Goal: Task Accomplishment & Management: Manage account settings

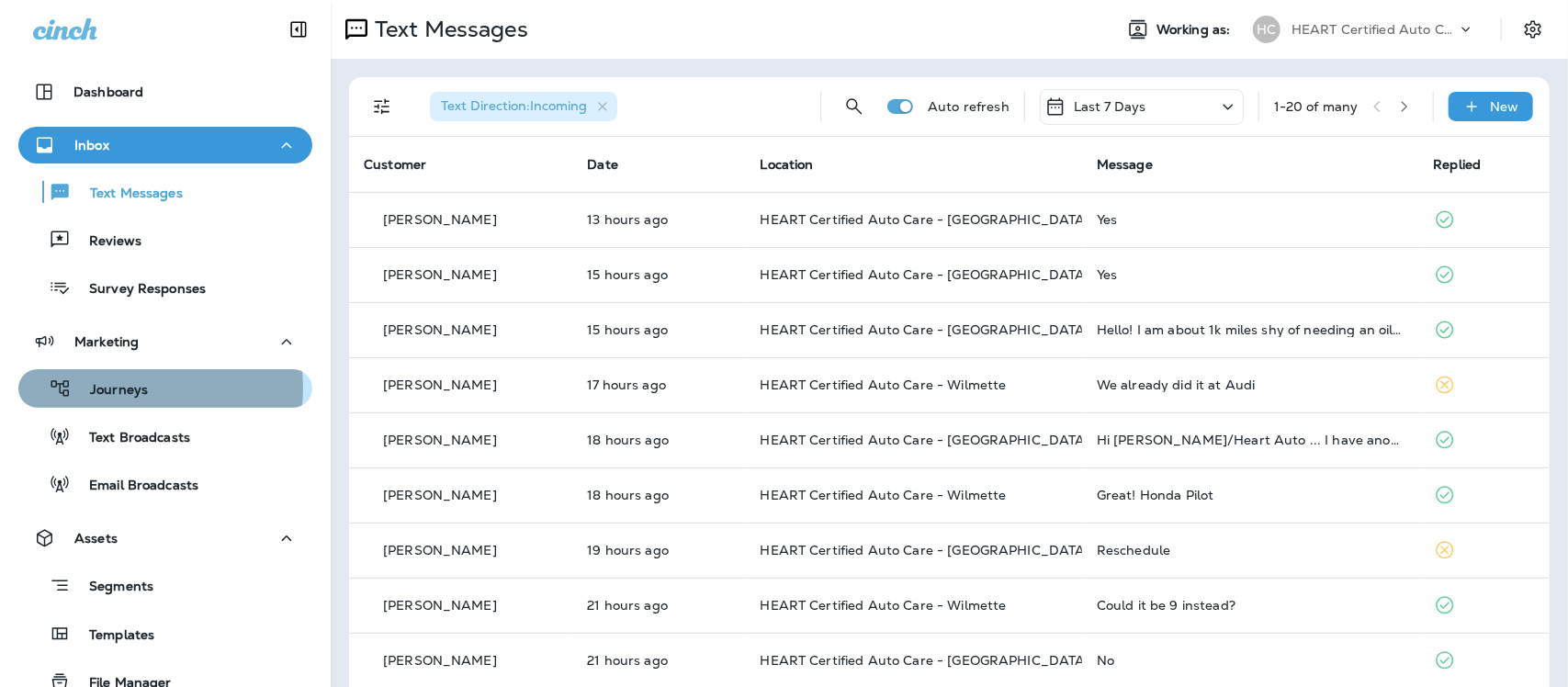
click at [124, 387] on p "Journeys" at bounding box center [110, 391] width 77 height 17
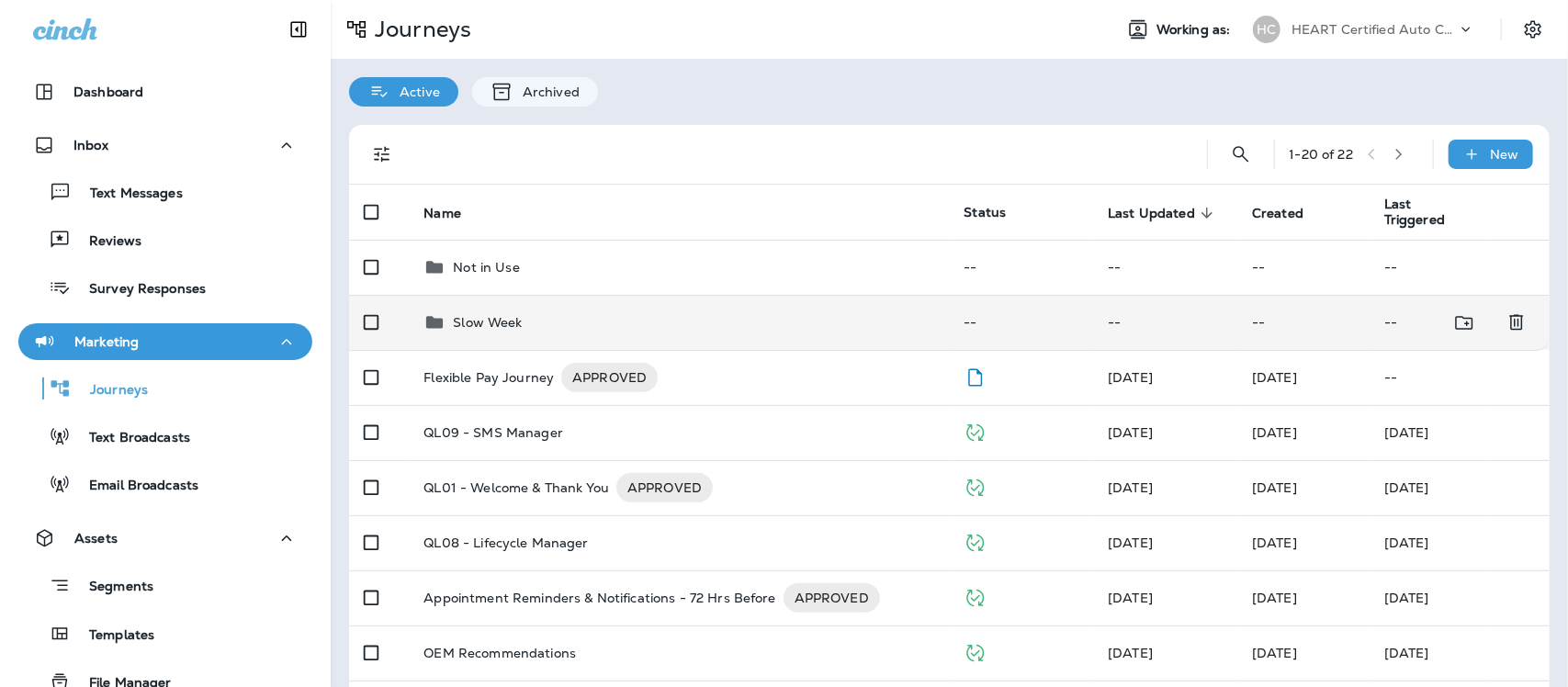
click at [496, 317] on p "Slow Week" at bounding box center [487, 322] width 69 height 15
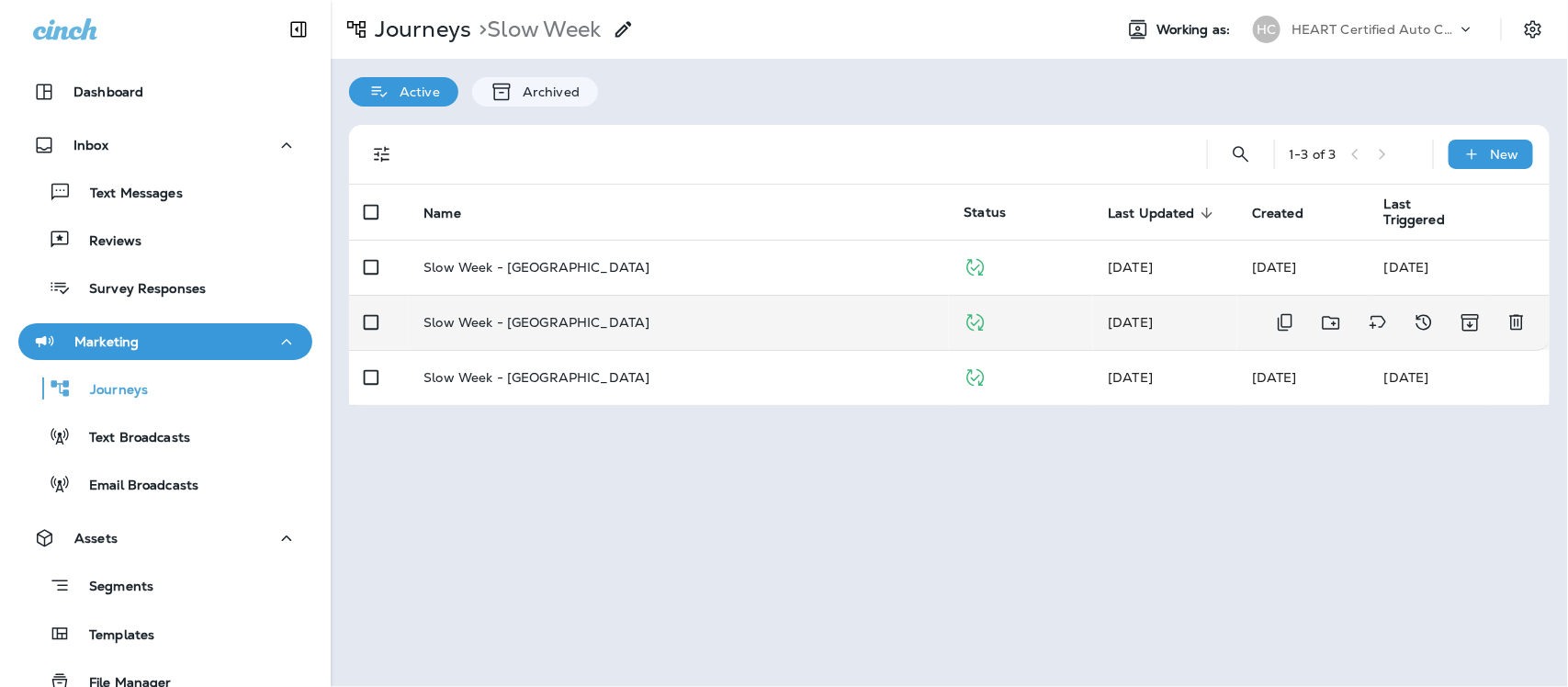
click at [541, 315] on p "Slow Week - [GEOGRAPHIC_DATA]" at bounding box center [536, 322] width 226 height 15
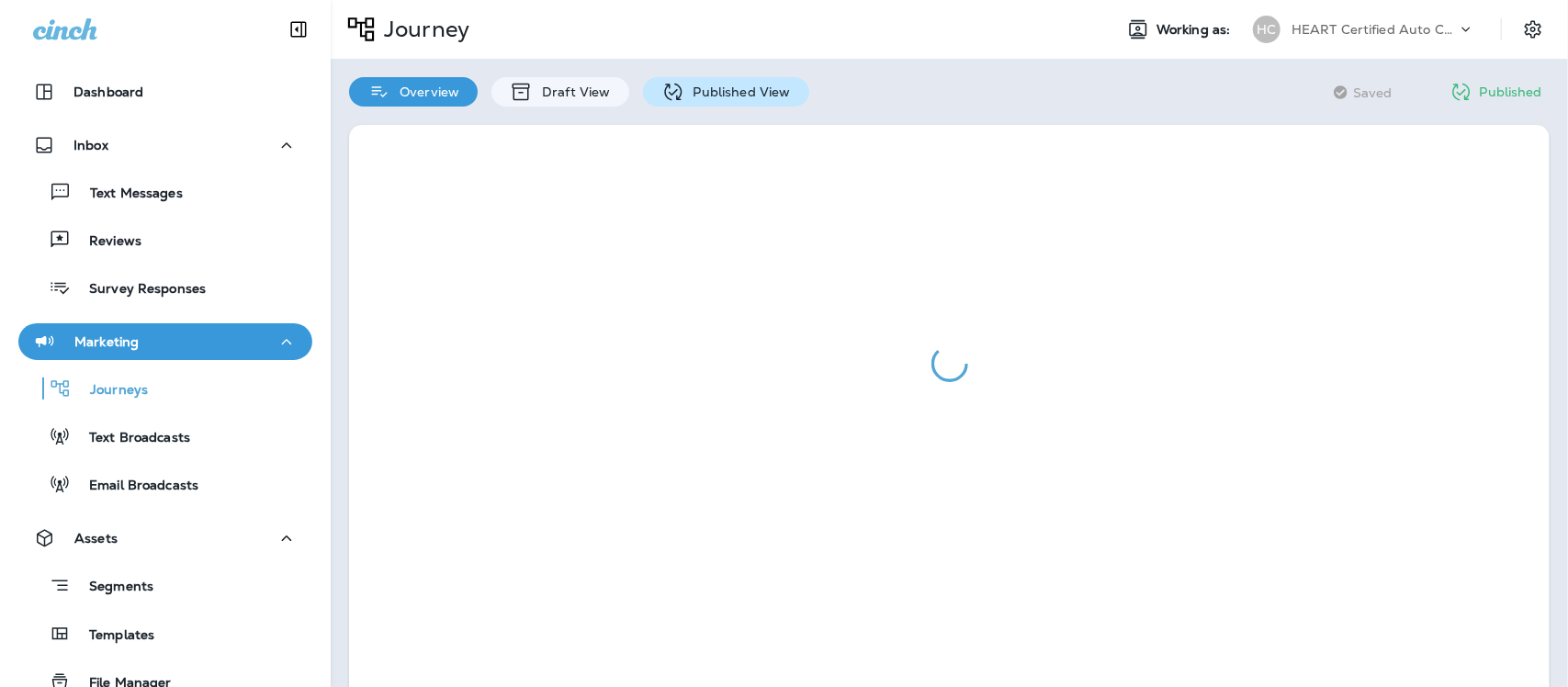
click at [713, 99] on div "Published View" at bounding box center [726, 92] width 166 height 29
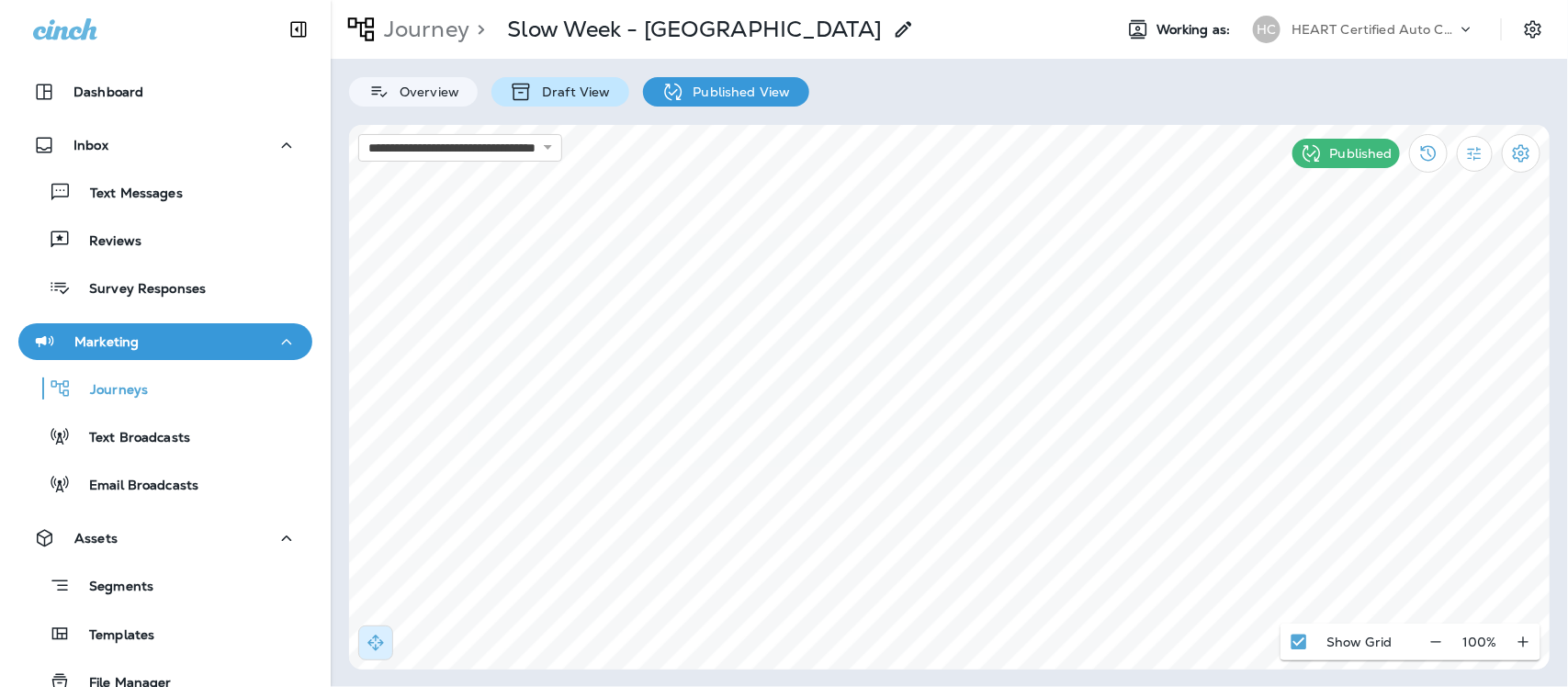
click at [567, 98] on p "Draft View" at bounding box center [572, 91] width 78 height 15
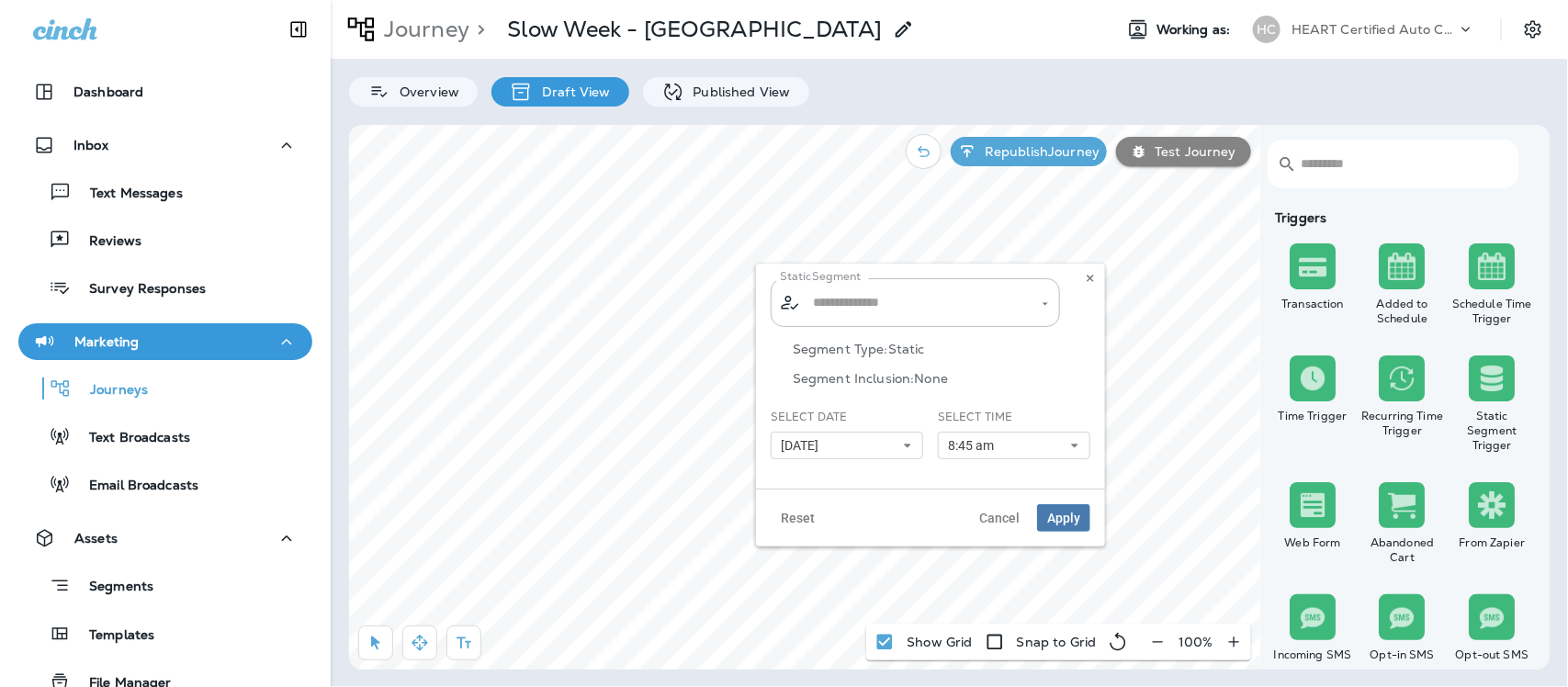
type input "**********"
click at [905, 446] on use at bounding box center [907, 446] width 7 height 4
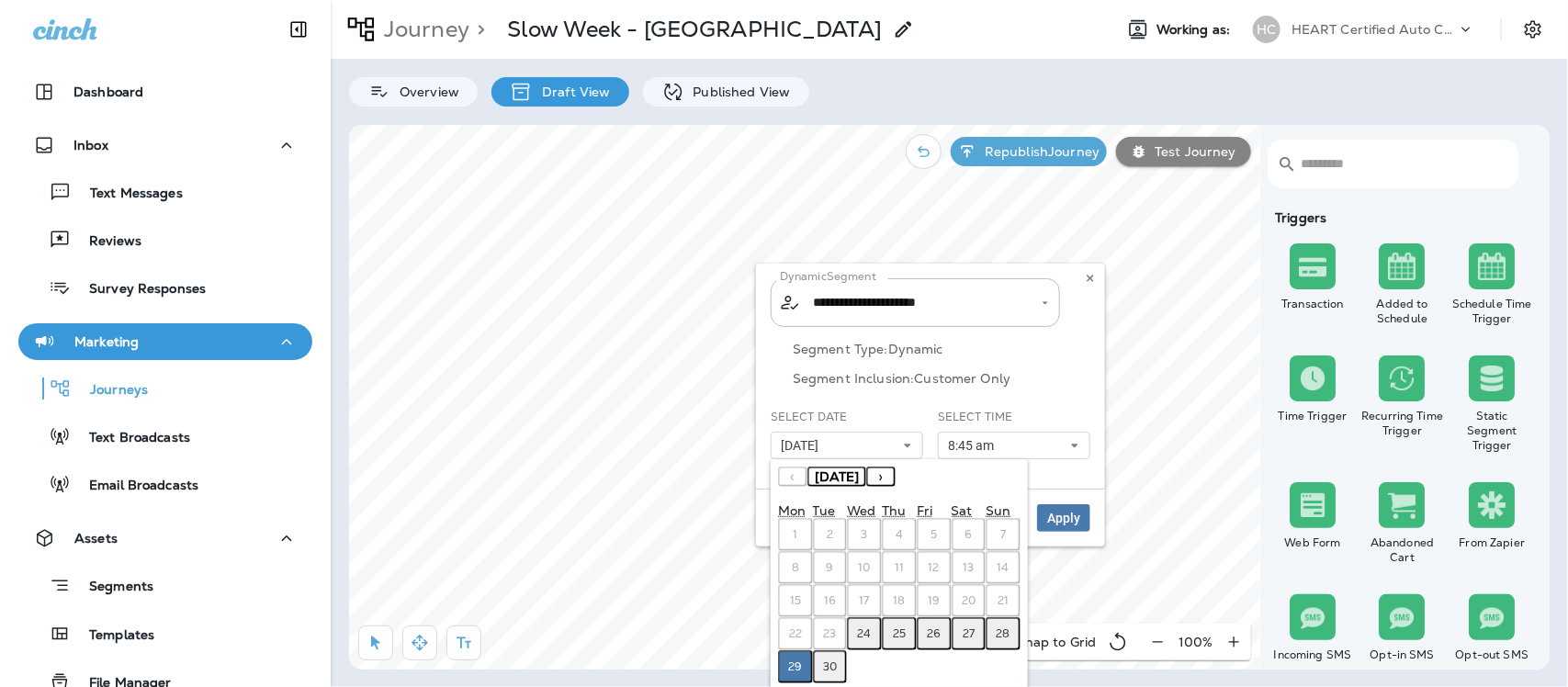
click at [830, 663] on abbr "30" at bounding box center [830, 667] width 14 height 15
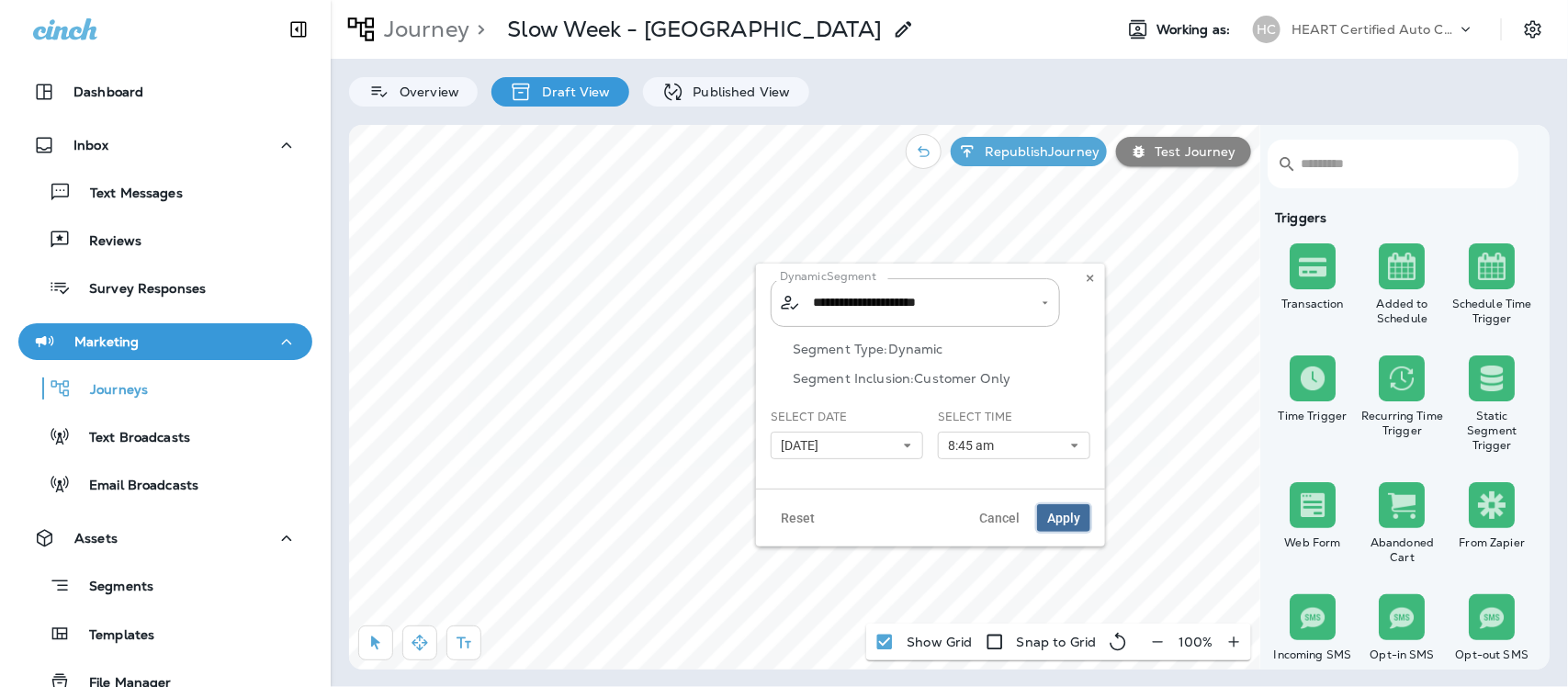
click at [1068, 511] on span "Apply" at bounding box center [1063, 517] width 33 height 13
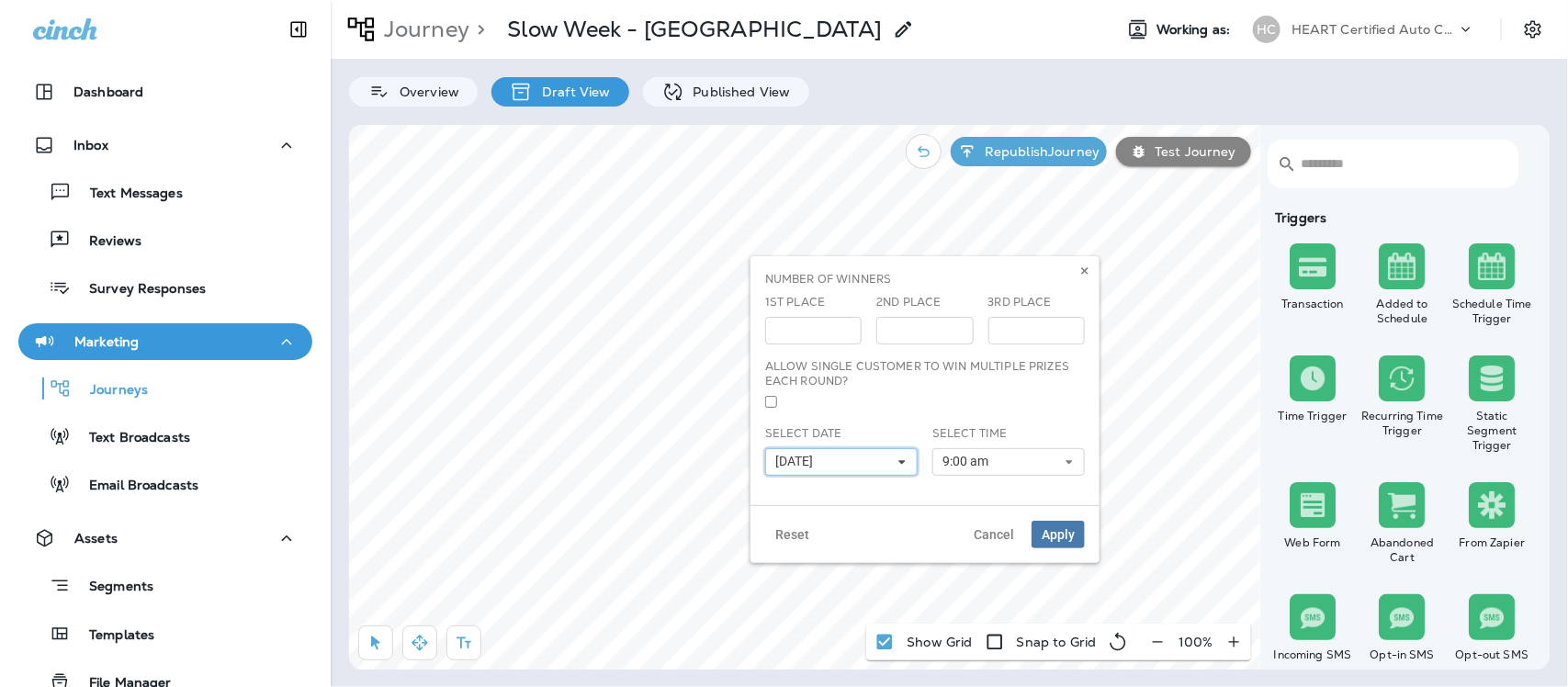
click at [901, 460] on icon at bounding box center [901, 461] width 11 height 11
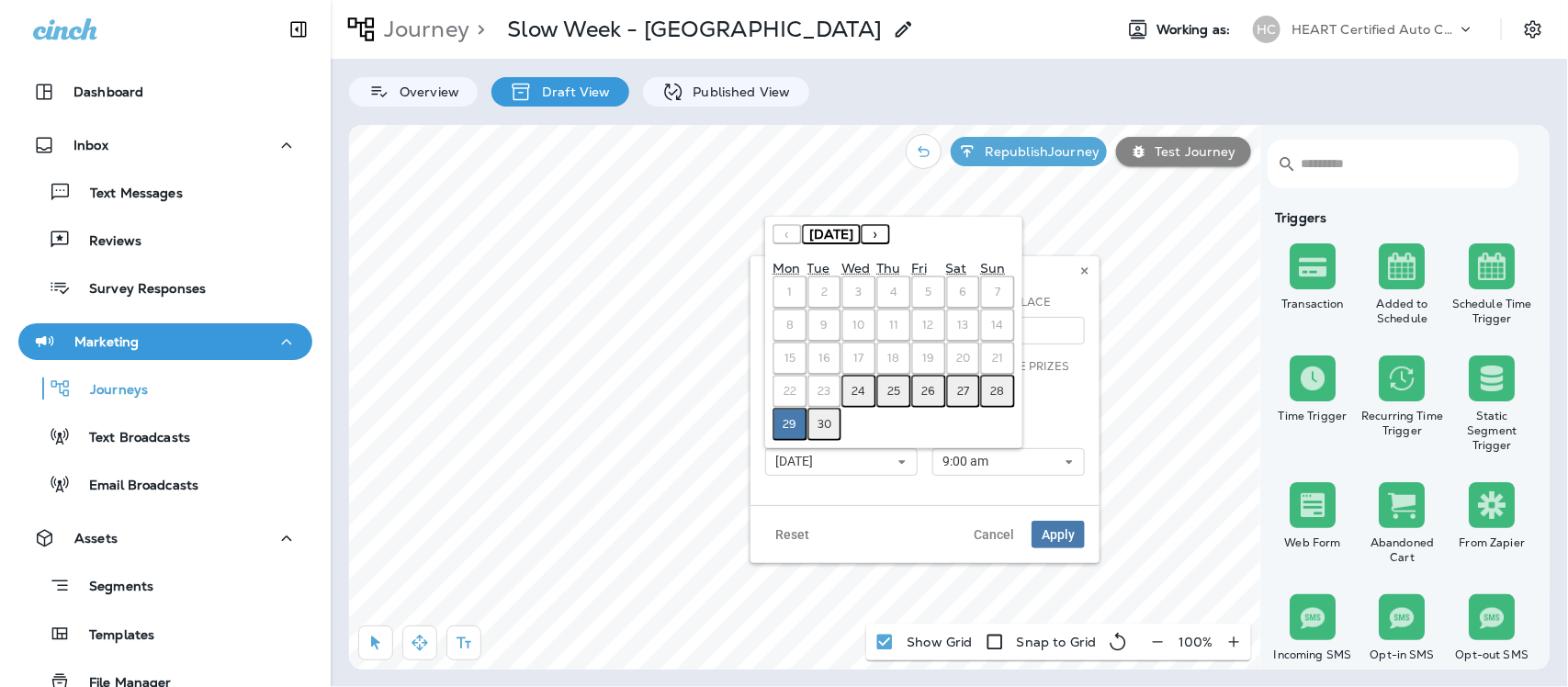
click at [824, 427] on abbr "30" at bounding box center [824, 424] width 14 height 15
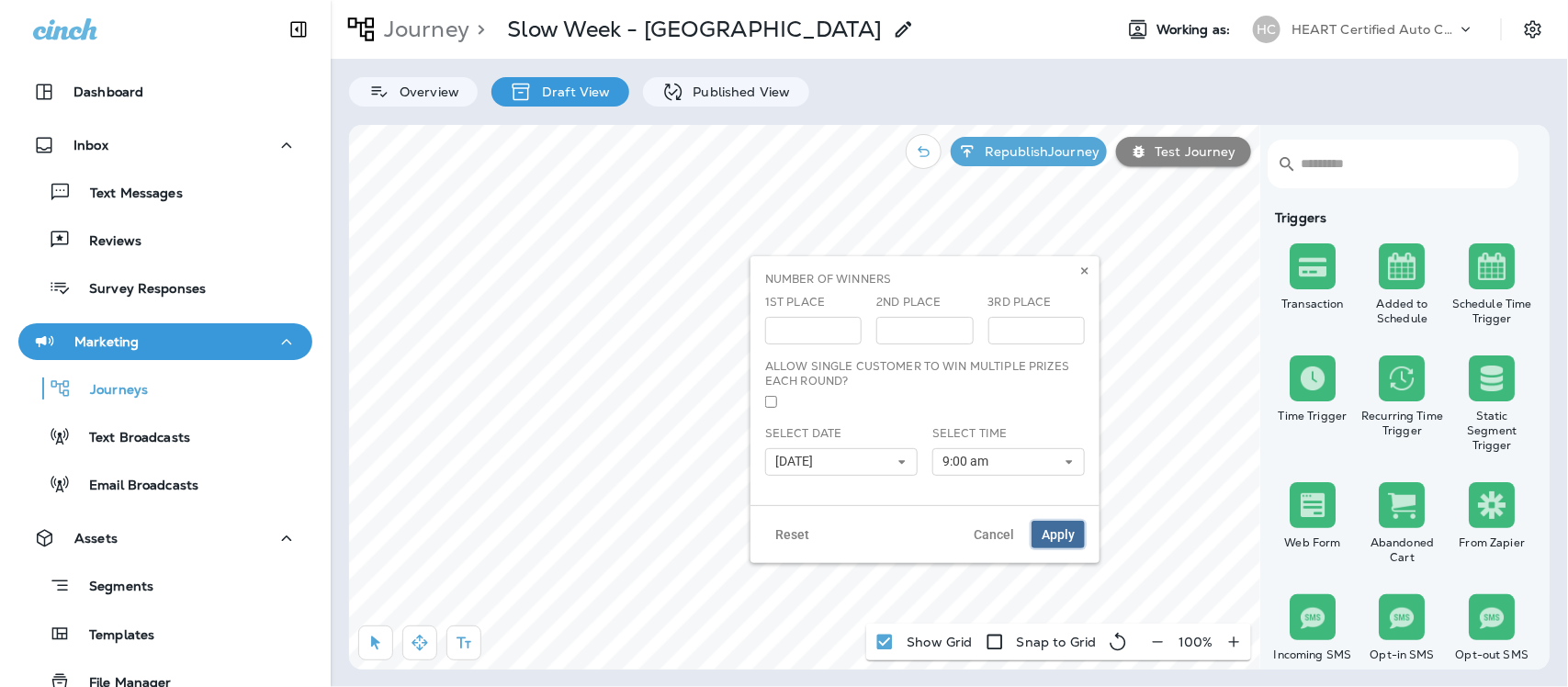
click at [1063, 529] on span "Apply" at bounding box center [1058, 534] width 33 height 13
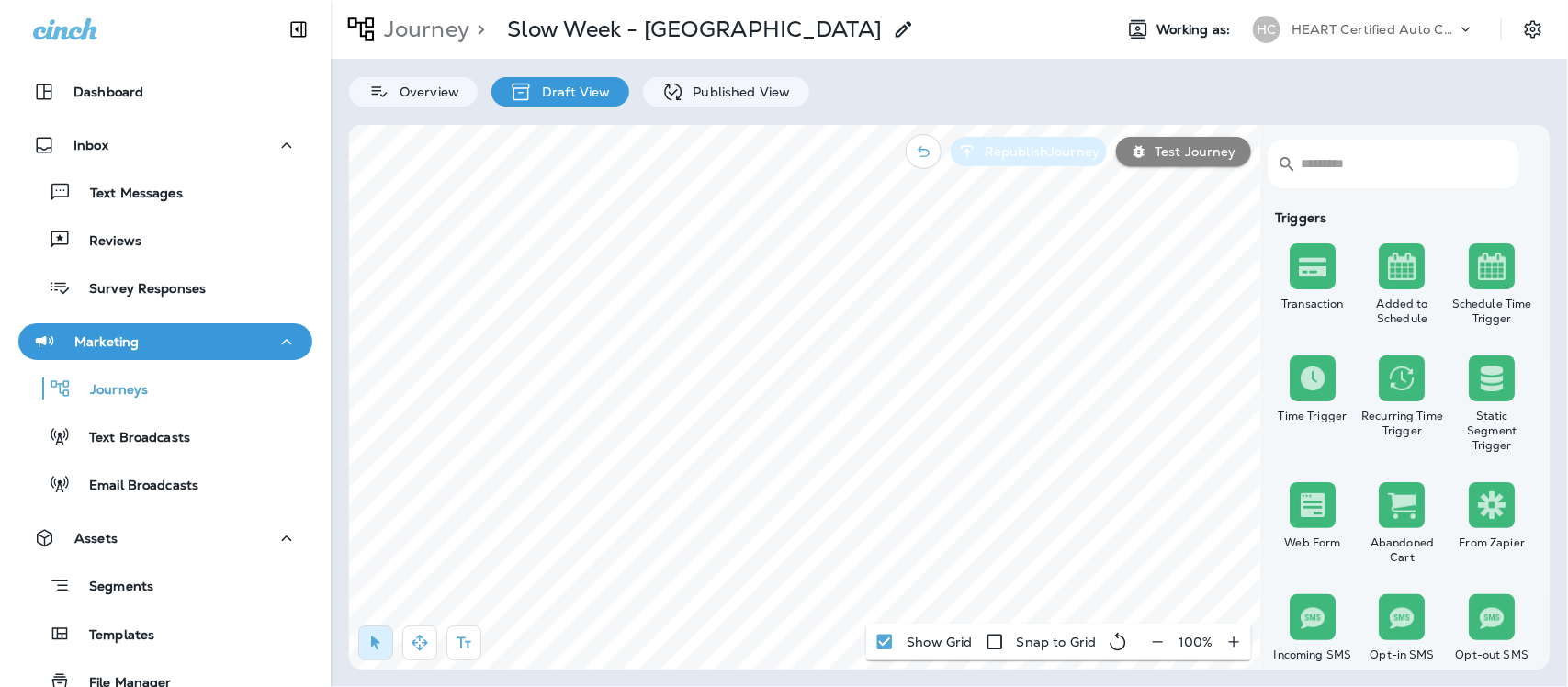
click at [1055, 147] on p "Republish Journey" at bounding box center [1038, 151] width 122 height 15
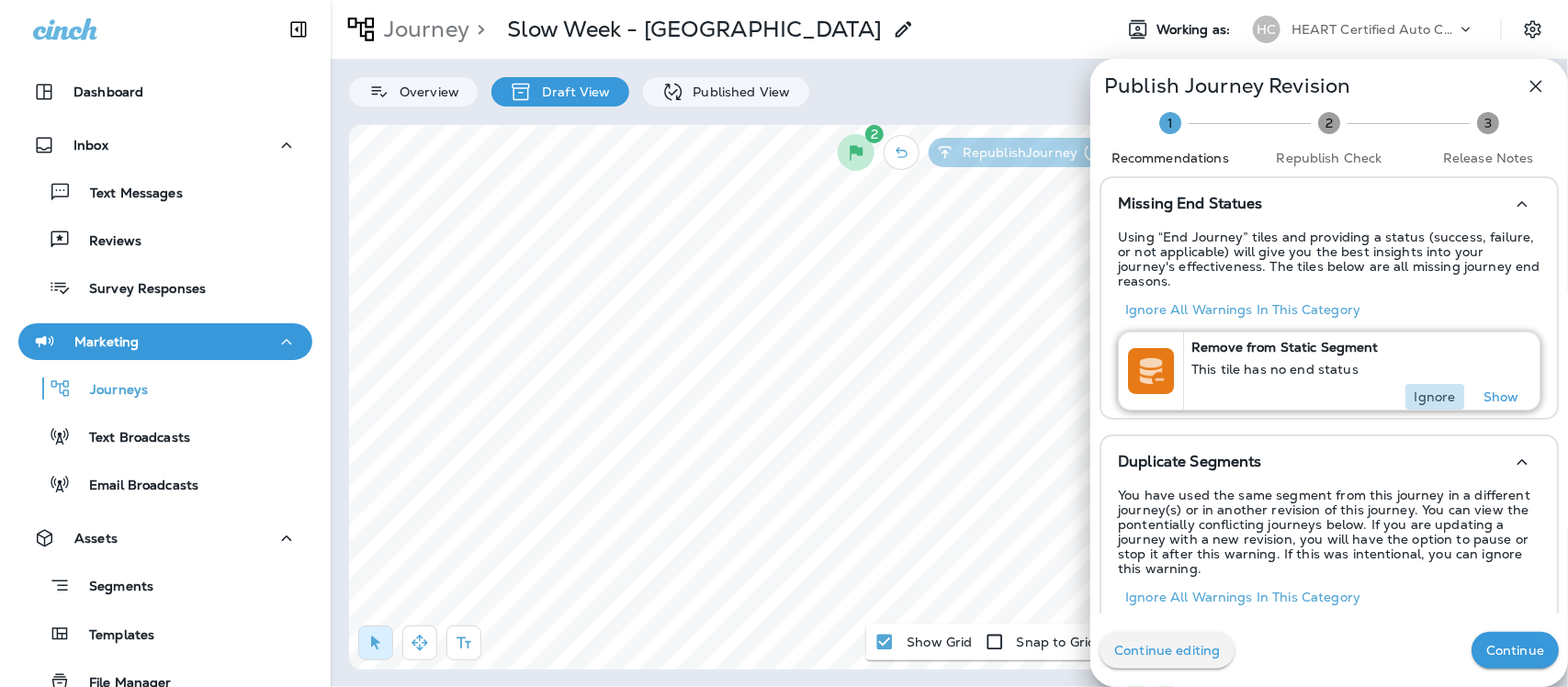
click at [1426, 389] on p "Ignore" at bounding box center [1435, 396] width 42 height 15
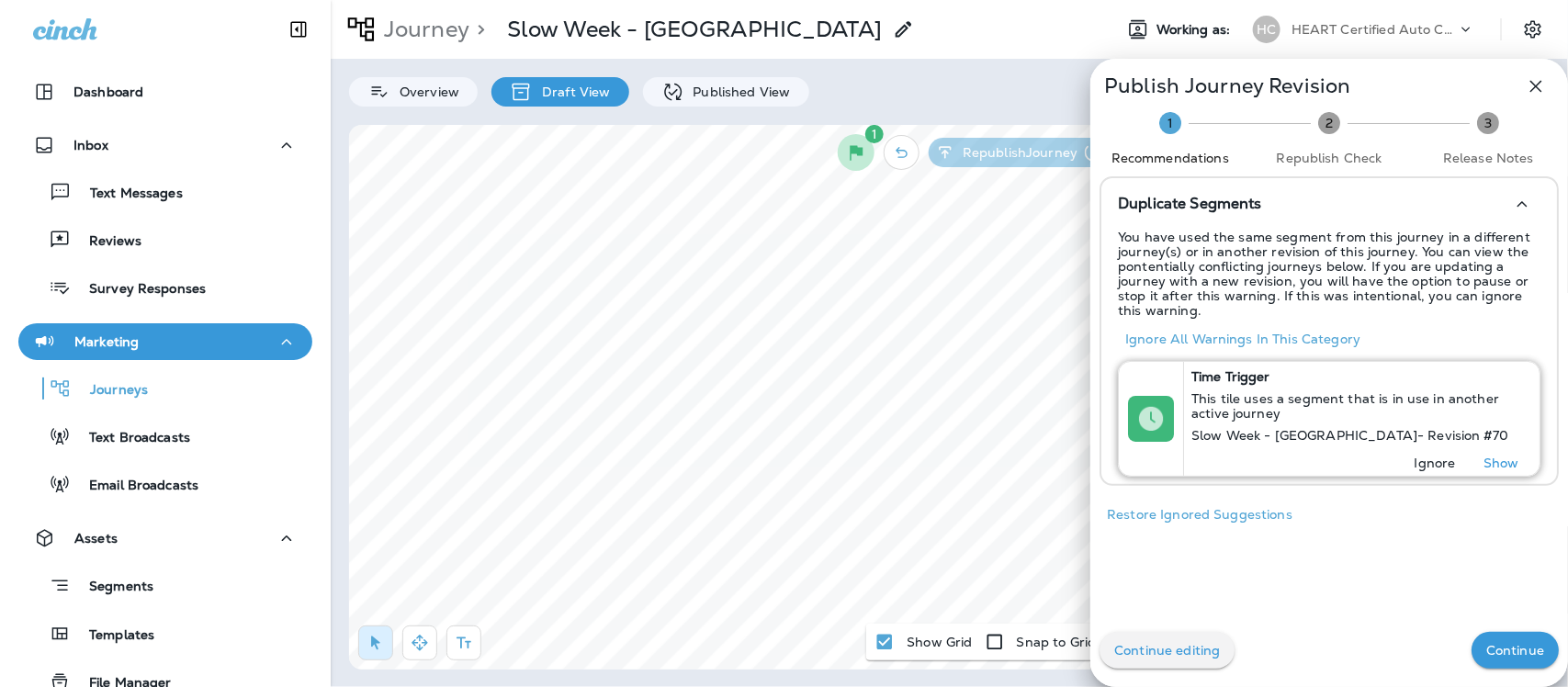
click at [1415, 455] on p "Ignore" at bounding box center [1435, 462] width 42 height 15
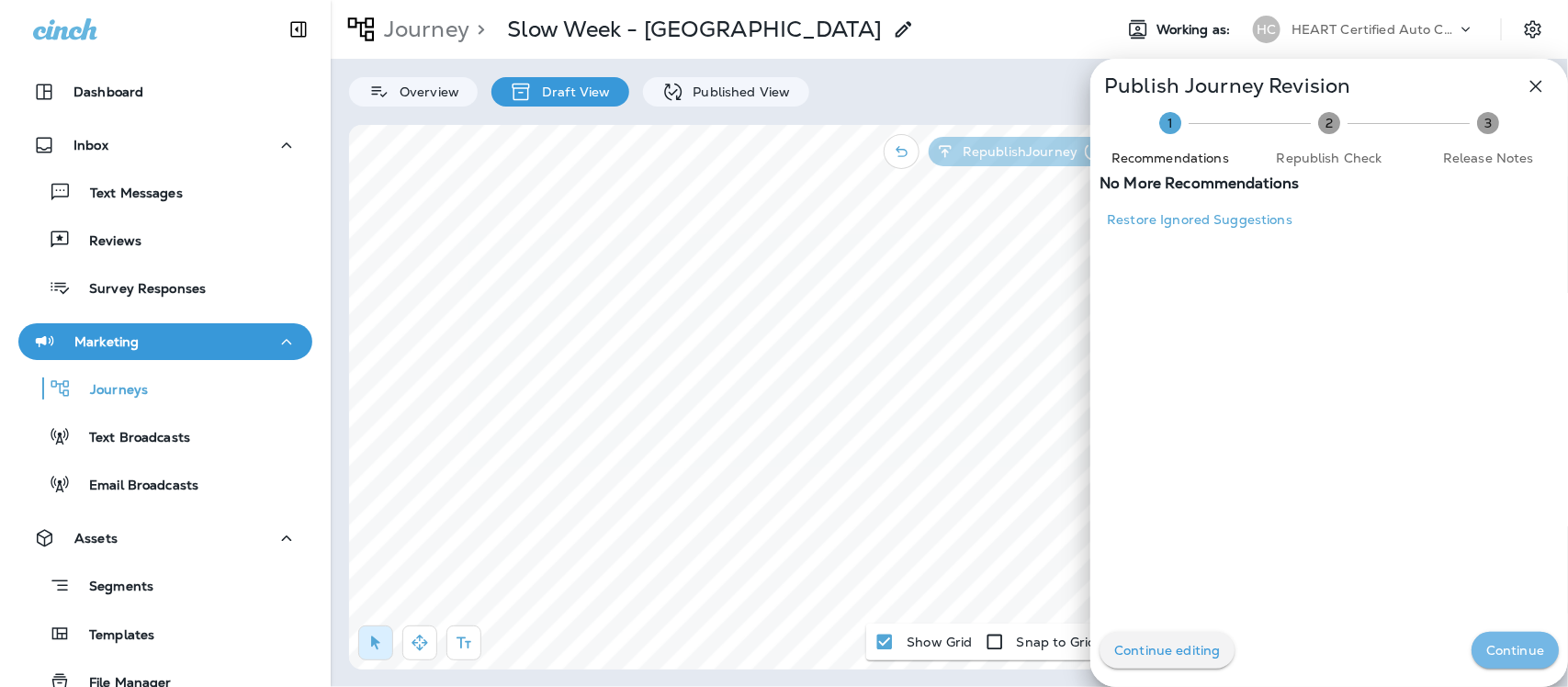
click at [1493, 664] on button "Continue" at bounding box center [1515, 650] width 87 height 37
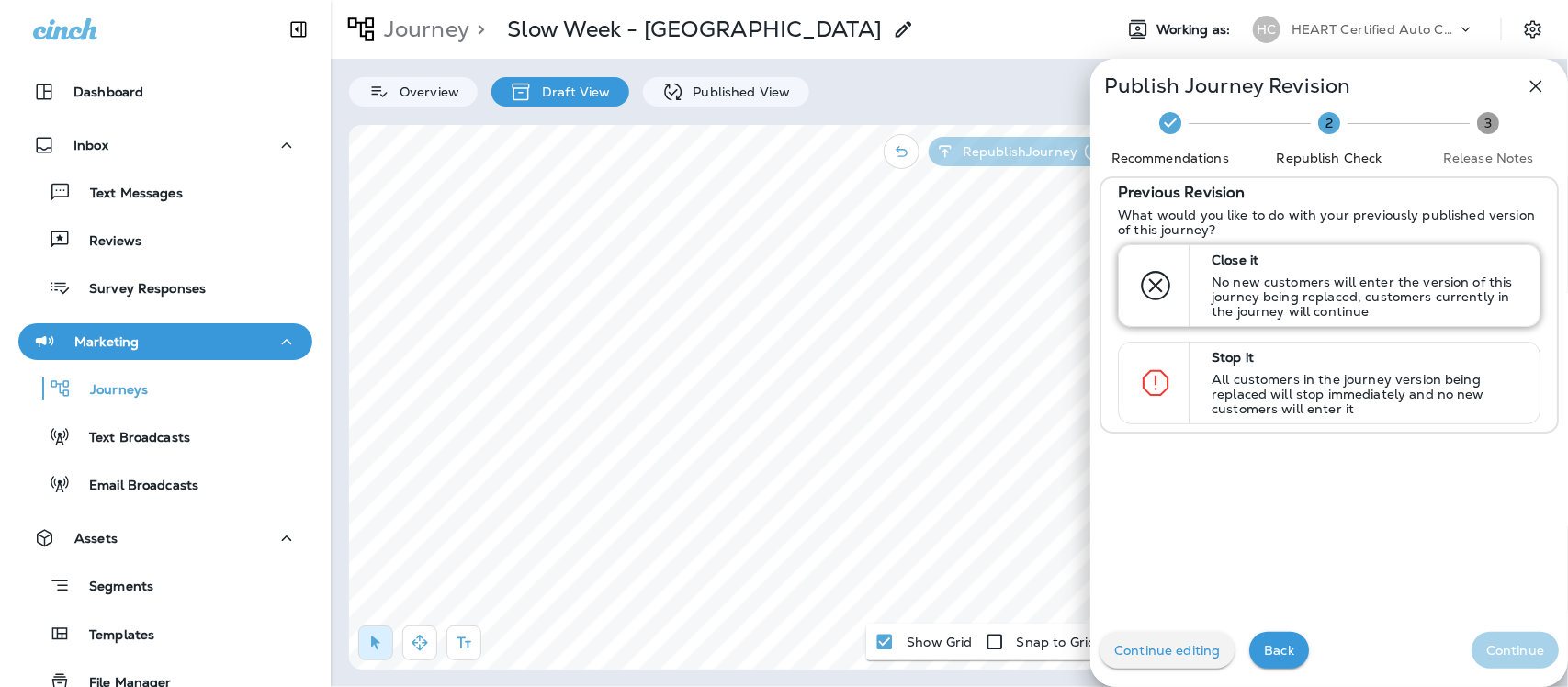
click at [1267, 286] on p "No new customers will enter the version of this journey being replaced, custome…" at bounding box center [1366, 296] width 311 height 44
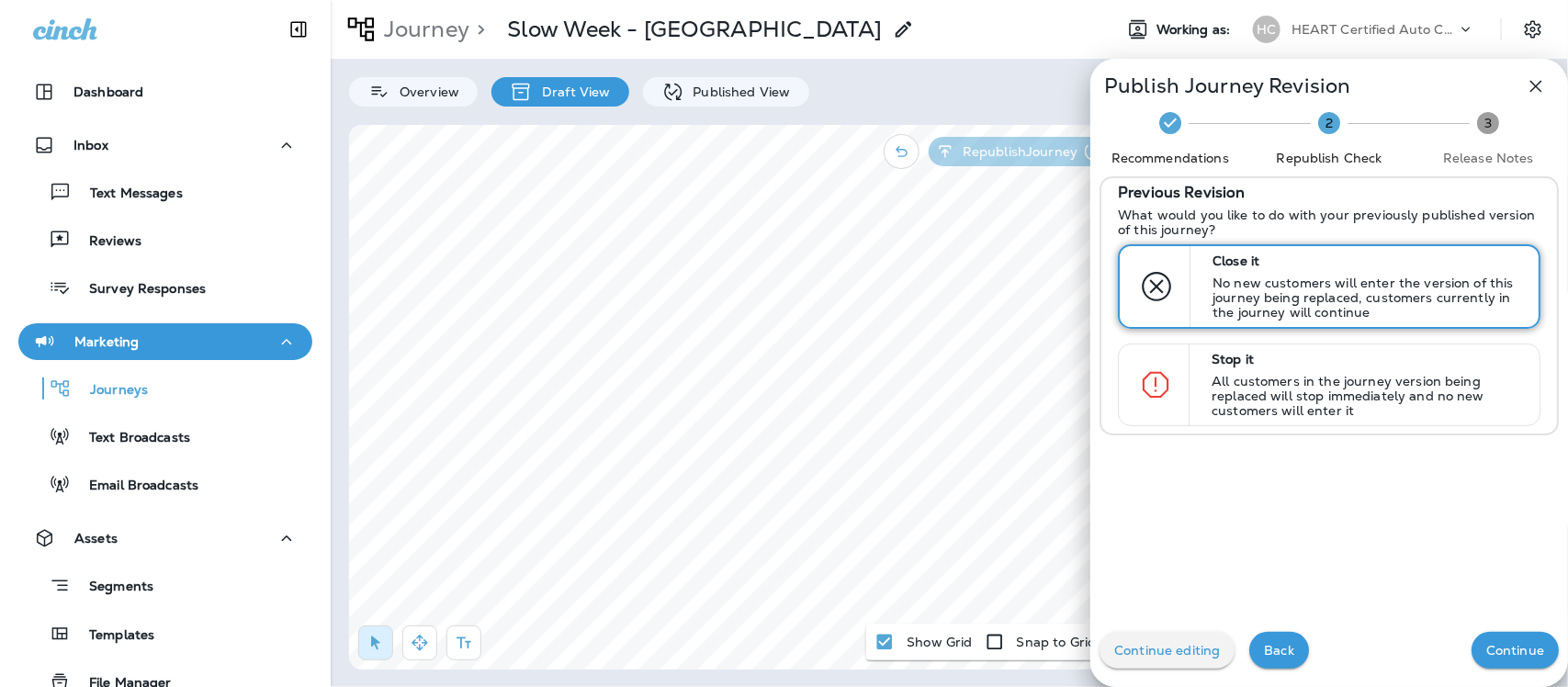
click at [1267, 286] on p "No new customers will enter the version of this journey being replaced, custome…" at bounding box center [1366, 297] width 310 height 44
click at [1512, 637] on button "Continue" at bounding box center [1515, 650] width 87 height 37
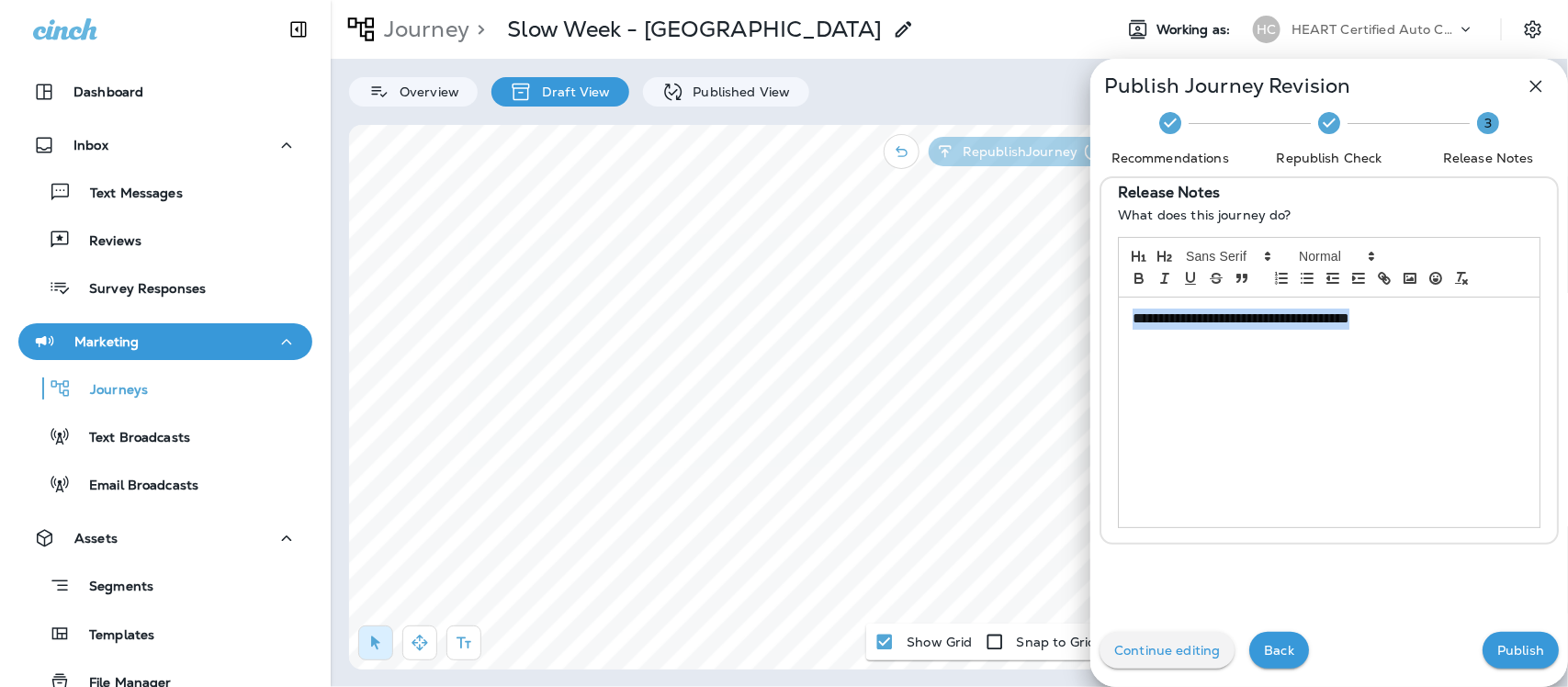
drag, startPoint x: 1394, startPoint y: 311, endPoint x: 1075, endPoint y: 337, distance: 320.1
click at [1090, 337] on div "**********" at bounding box center [1328, 361] width 477 height 369
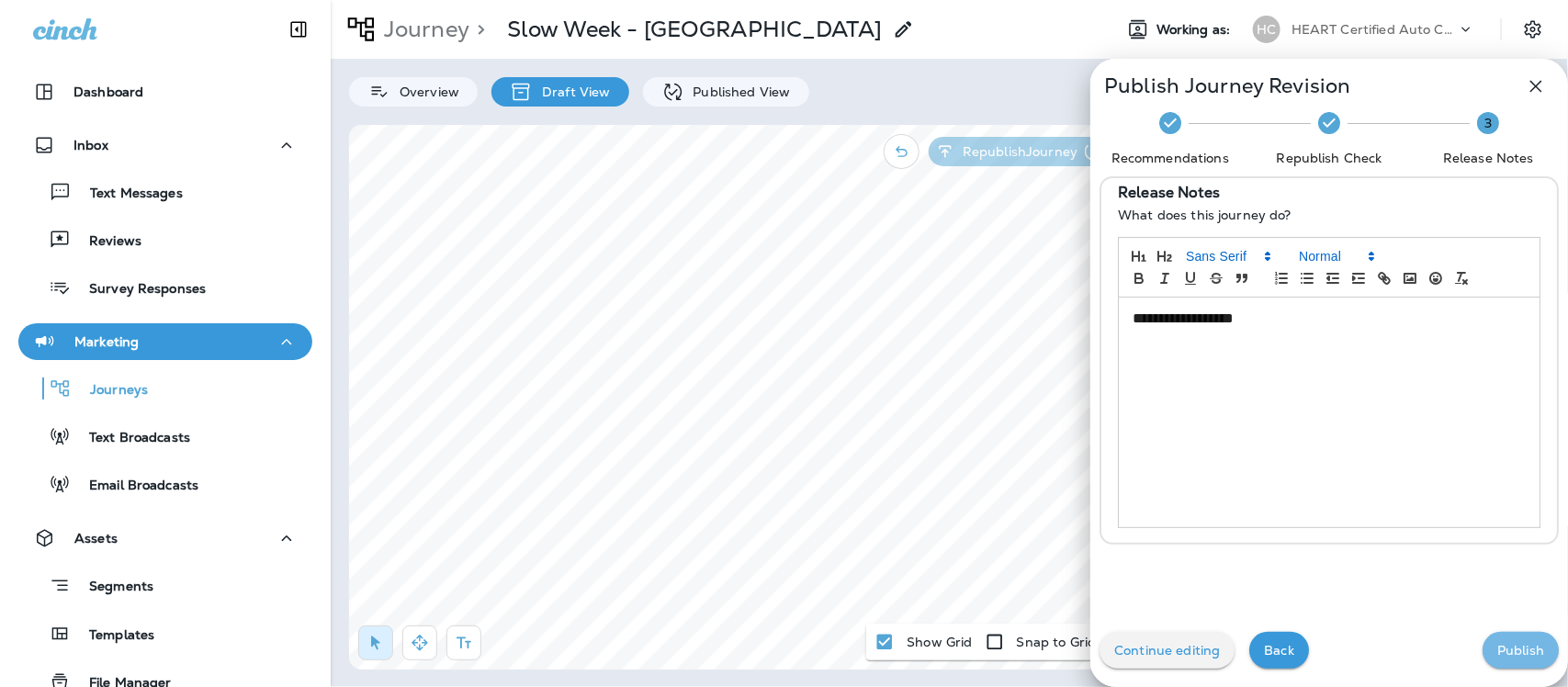
click at [1497, 654] on p "Publish" at bounding box center [1520, 650] width 47 height 15
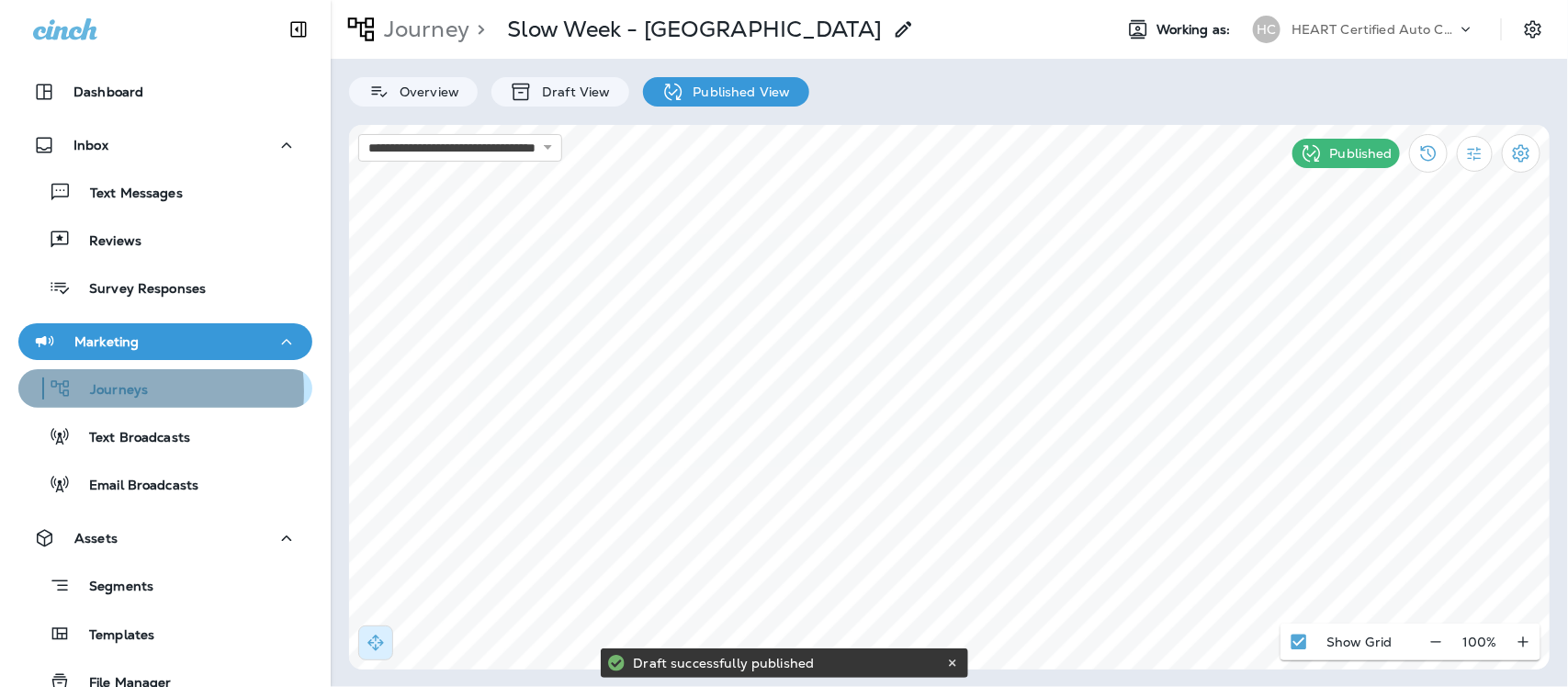
click at [124, 391] on p "Journeys" at bounding box center [110, 391] width 77 height 17
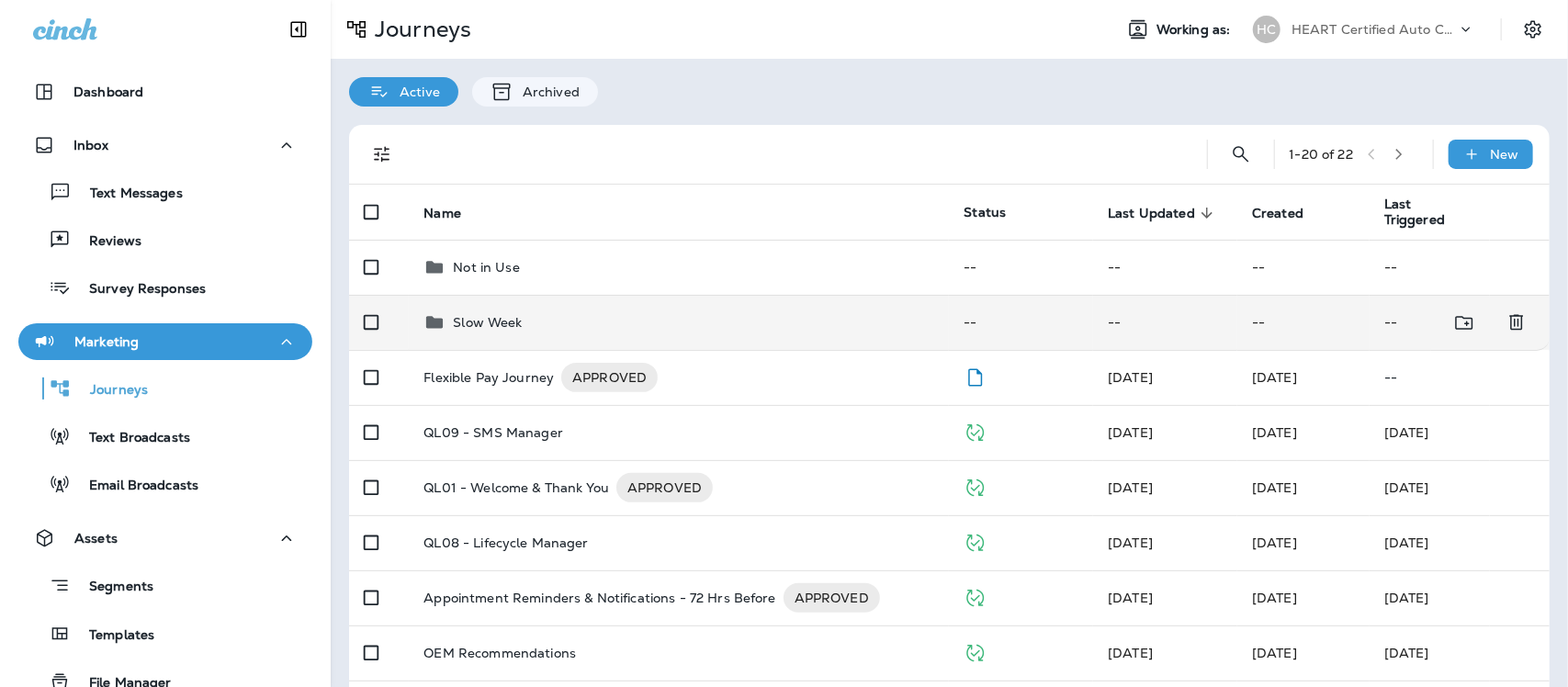
click at [494, 322] on p "Slow Week" at bounding box center [487, 322] width 69 height 15
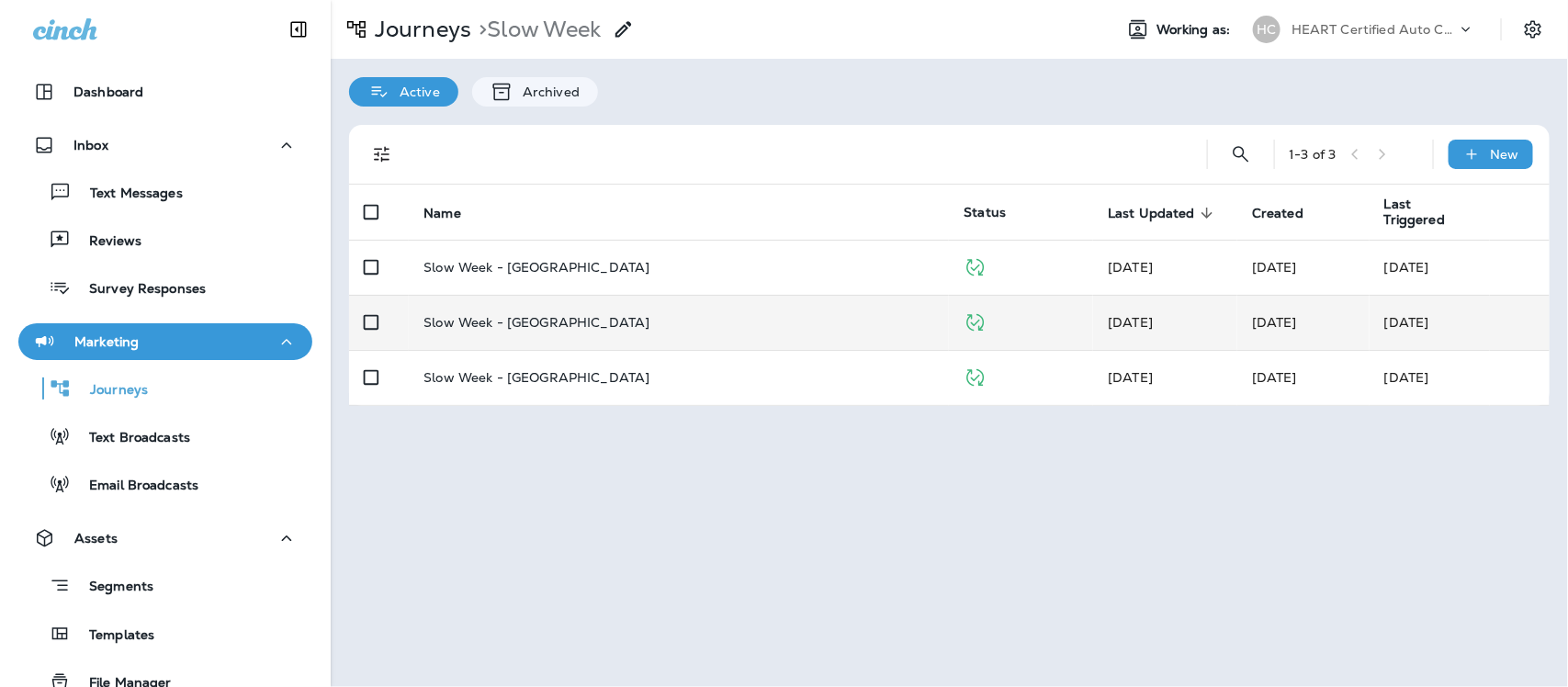
click at [539, 319] on p "Slow Week - [GEOGRAPHIC_DATA]" at bounding box center [536, 322] width 226 height 15
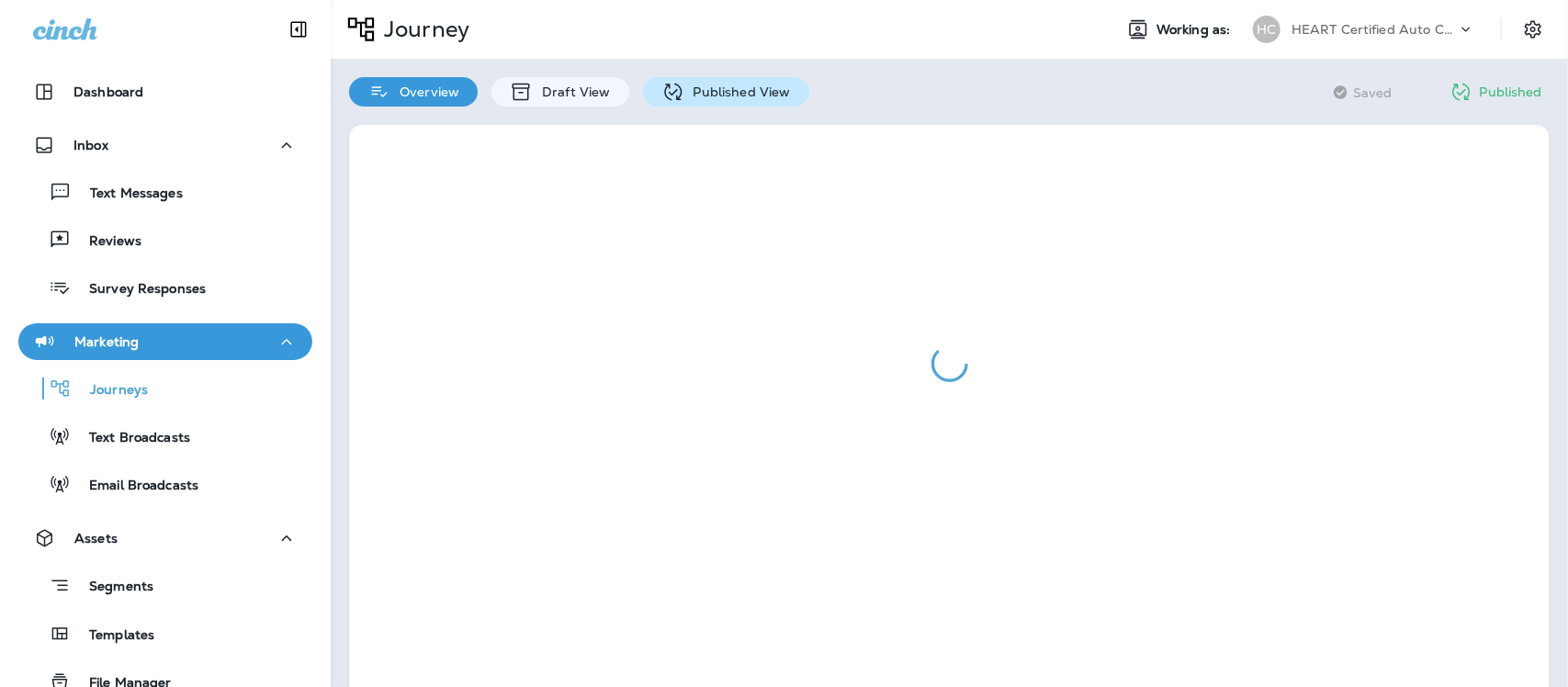
click at [721, 93] on p "Published View" at bounding box center [737, 91] width 107 height 15
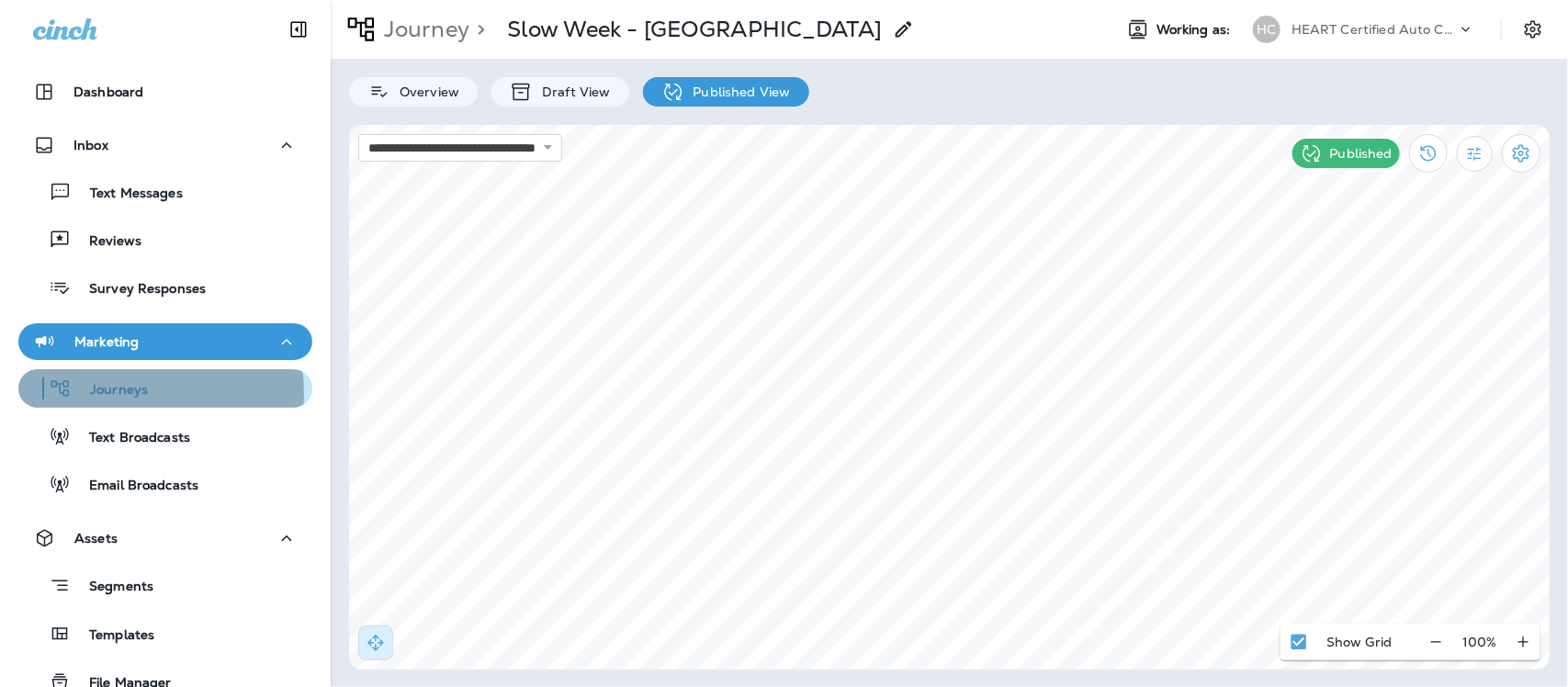
click at [125, 393] on p "Journeys" at bounding box center [110, 391] width 77 height 17
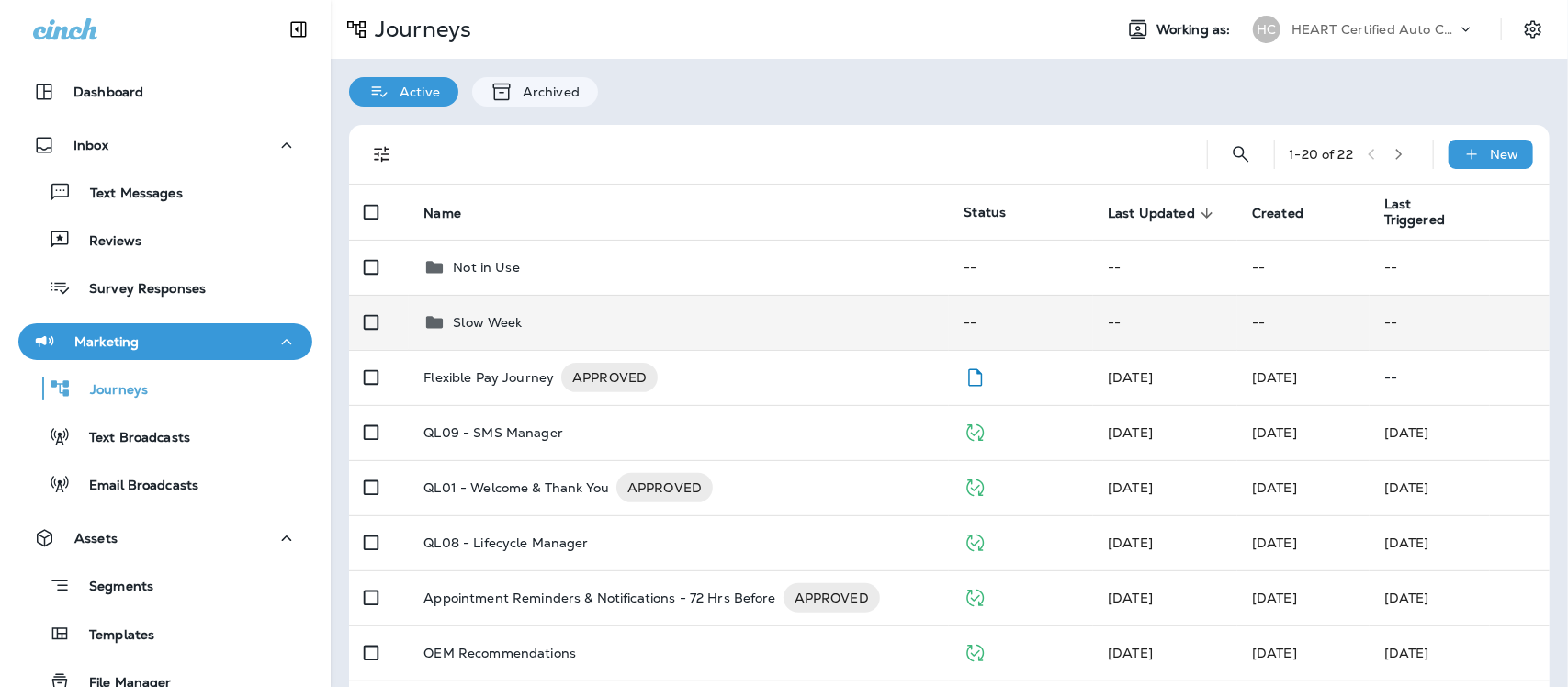
click at [492, 317] on p "Slow Week" at bounding box center [487, 322] width 69 height 15
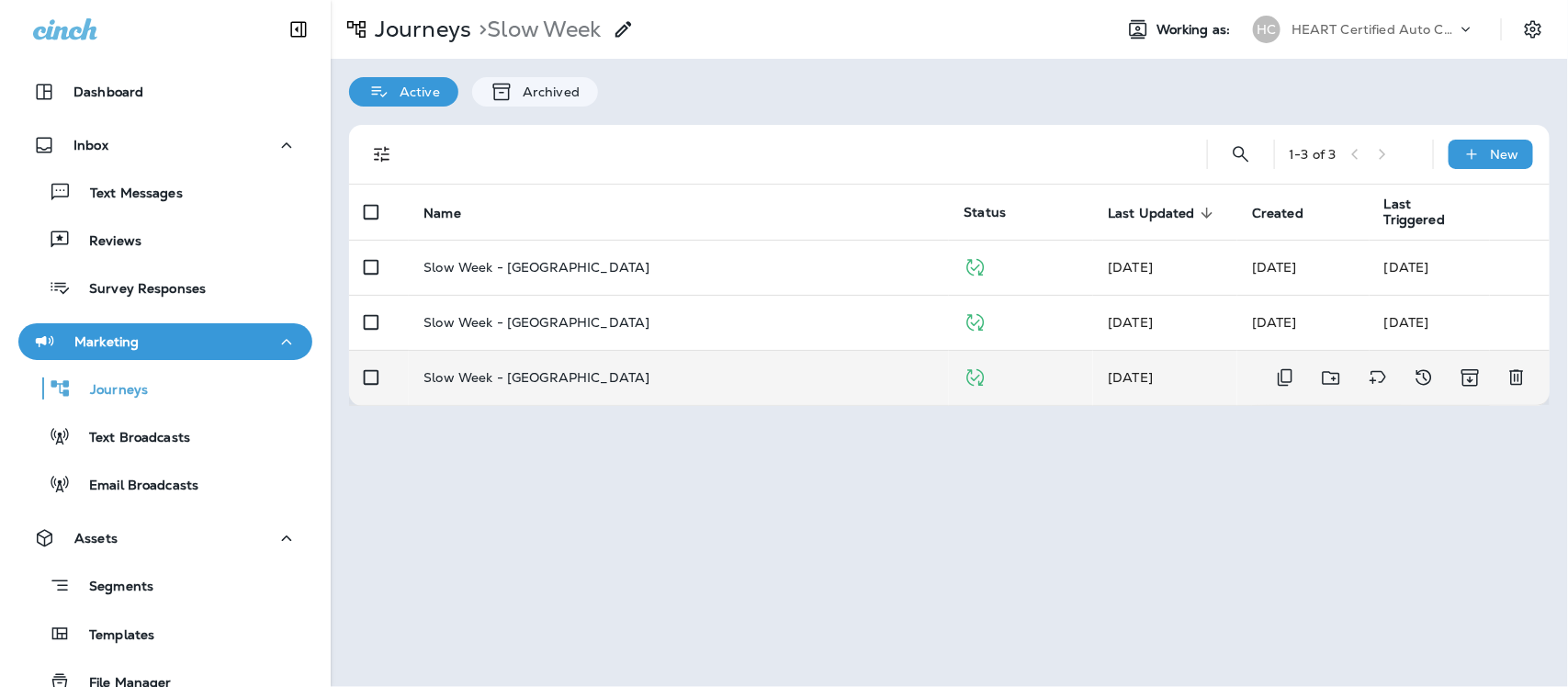
click at [535, 369] on td "Slow Week - [GEOGRAPHIC_DATA]" at bounding box center [678, 377] width 540 height 55
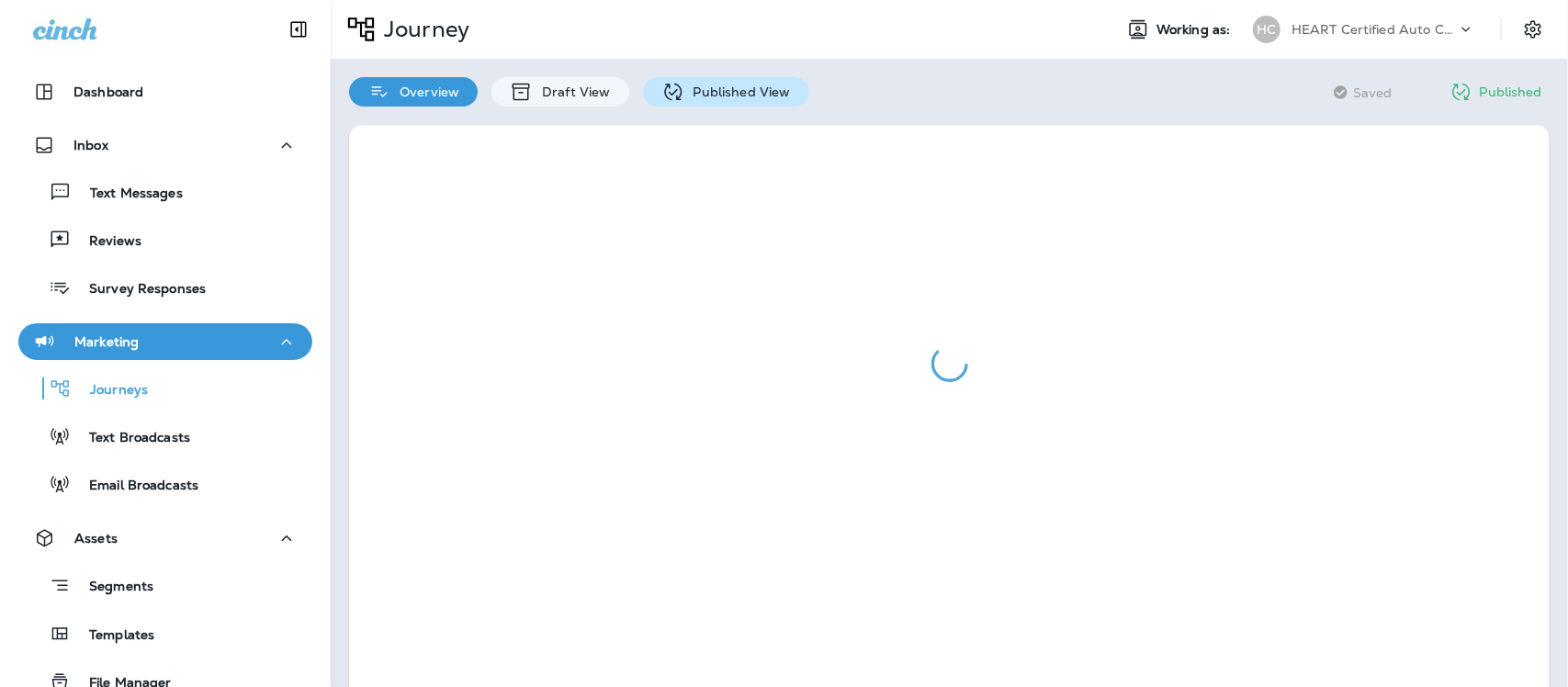
click at [763, 84] on p "Published View" at bounding box center [737, 91] width 107 height 15
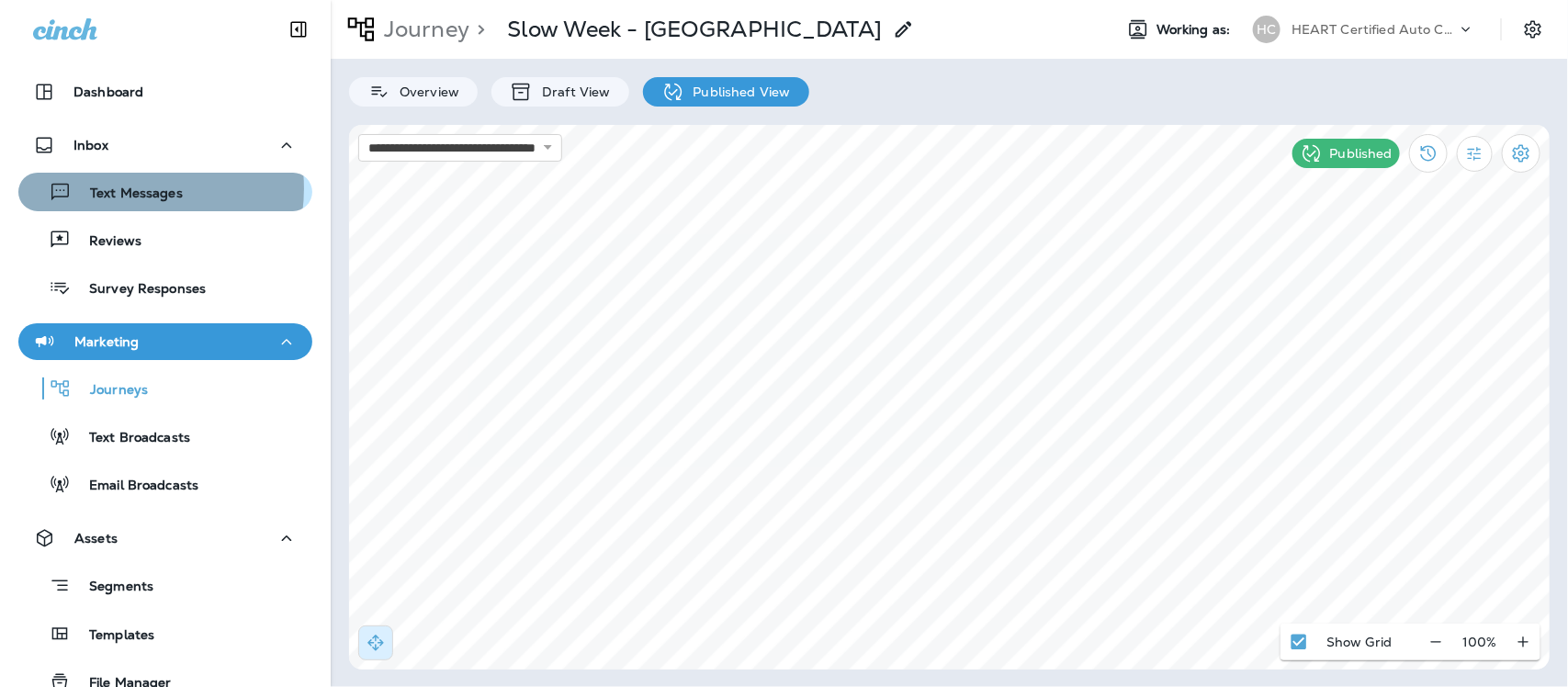
click at [127, 188] on p "Text Messages" at bounding box center [127, 194] width 112 height 17
